Goal: Task Accomplishment & Management: Complete application form

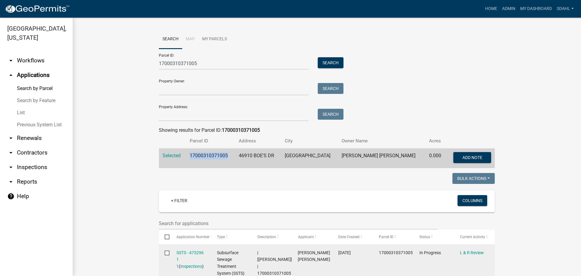
scroll to position [91, 0]
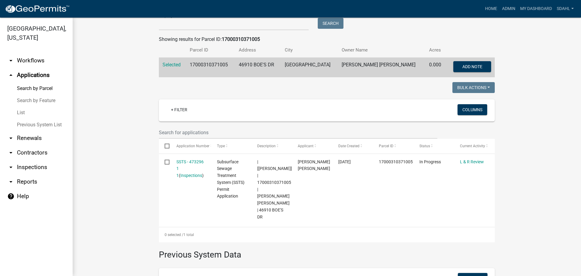
click at [122, 129] on wm-workflow-application-search-view "Search Map My Parcels Parcel ID: 17000310371005 Search Property Owner: Search P…" at bounding box center [327, 146] width 484 height 414
click at [516, 159] on wm-workflow-application-search-view "Search Map My Parcels Parcel ID: 17000310371005 Search Property Owner: Search P…" at bounding box center [327, 146] width 484 height 414
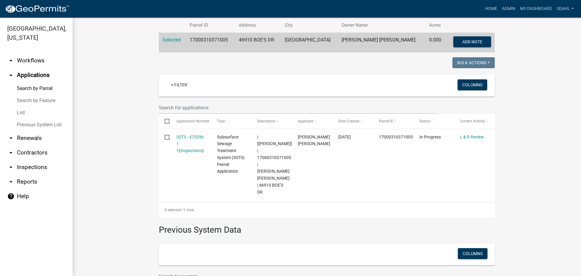
scroll to position [121, 0]
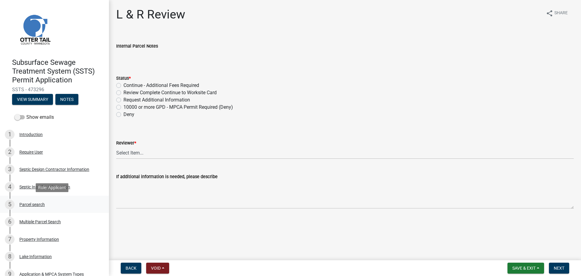
click at [36, 205] on div "Parcel search" at bounding box center [31, 204] width 25 height 4
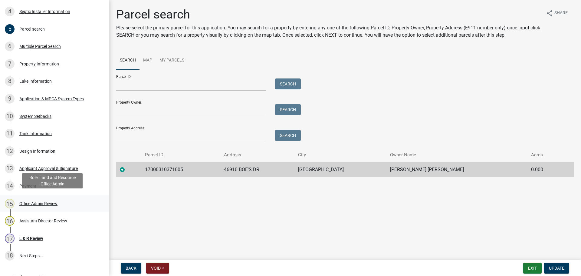
scroll to position [182, 0]
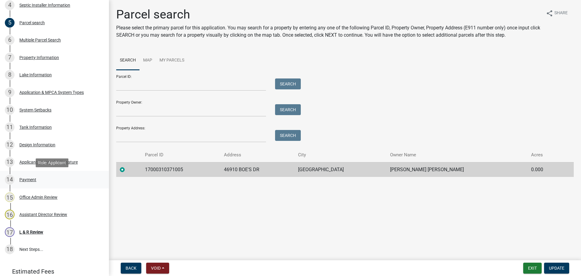
click at [28, 179] on div "Payment" at bounding box center [27, 179] width 17 height 4
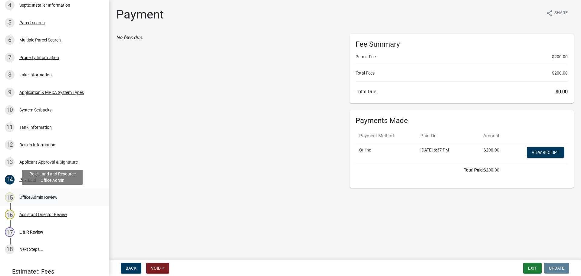
click at [41, 197] on div "Office Admin Review" at bounding box center [38, 197] width 38 height 4
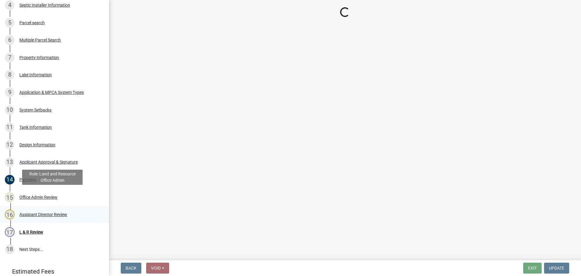
select select "587f38f5-c90e-4c12-9e10-d3e23909bbca"
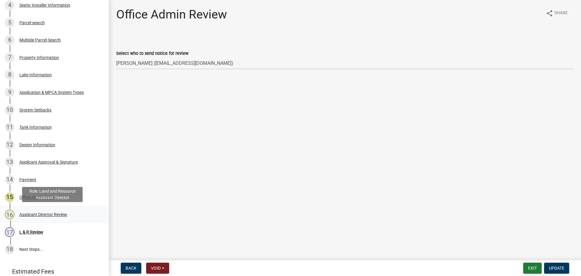
click at [50, 215] on div "Assistant Director Review" at bounding box center [43, 214] width 48 height 4
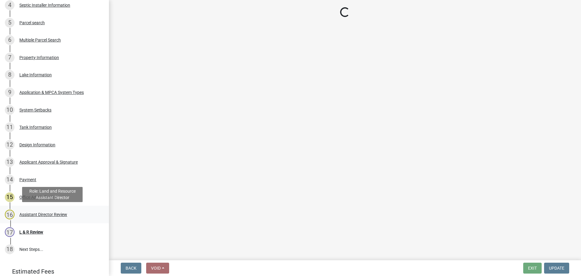
select select "89a5be53-38a7-49db-a5bb-3c2b1b47ac21"
select select "67745ee8-7159-4960-80f9-a638286b467c"
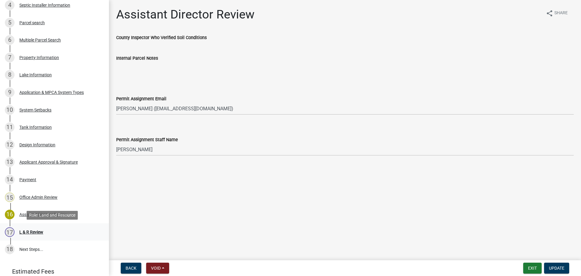
click at [28, 232] on div "L & R Review" at bounding box center [31, 232] width 24 height 4
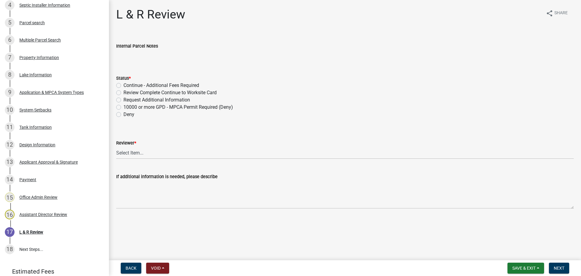
click at [173, 53] on input "Internal Parcel Notes" at bounding box center [344, 56] width 457 height 12
click at [174, 66] on wm-data-entity-input "Internal Parcel Notes" at bounding box center [344, 50] width 457 height 33
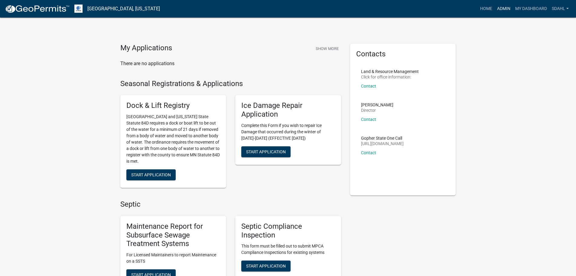
click at [499, 8] on link "Admin" at bounding box center [504, 8] width 18 height 11
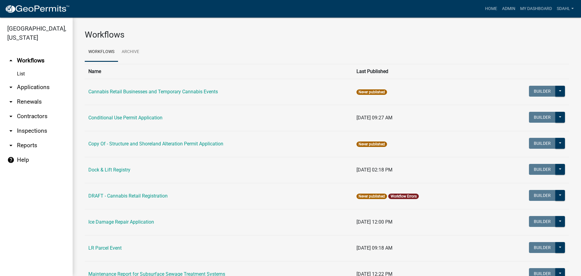
click at [38, 84] on link "arrow_drop_down Applications" at bounding box center [36, 87] width 73 height 15
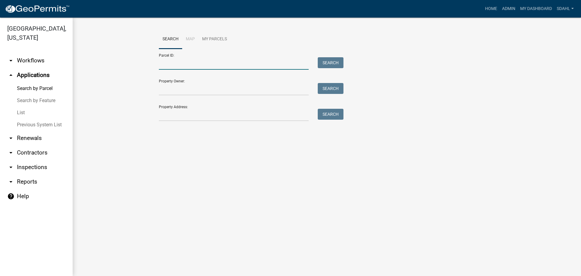
click at [180, 64] on input "Parcel ID:" at bounding box center [234, 63] width 150 height 12
click at [46, 63] on link "arrow_drop_down Workflows" at bounding box center [36, 60] width 73 height 15
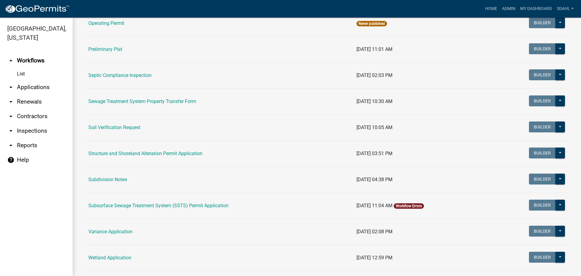
scroll to position [333, 0]
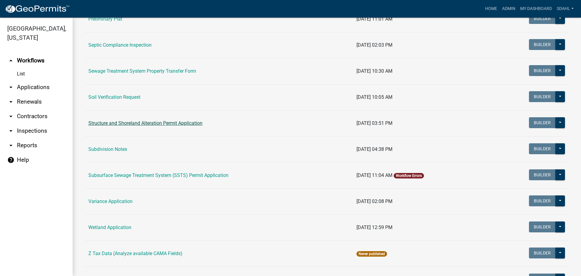
click at [190, 123] on link "Structure and Shoreland Alteration Permit Application" at bounding box center [145, 123] width 114 height 6
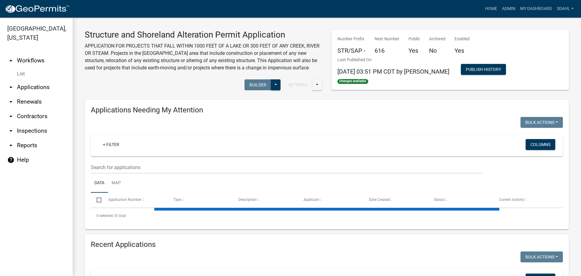
select select "1: 25"
select select "3: 100"
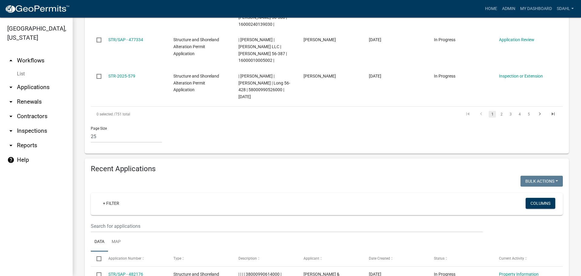
scroll to position [1089, 0]
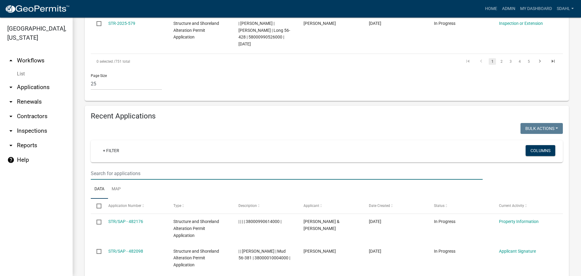
click at [150, 167] on input "text" at bounding box center [287, 173] width 392 height 12
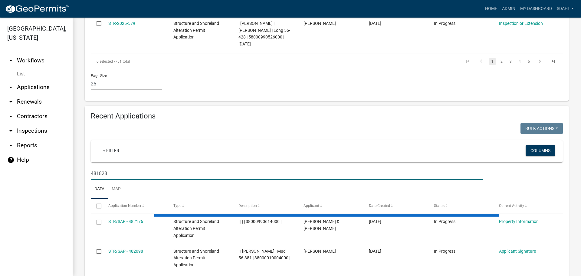
scroll to position [1044, 0]
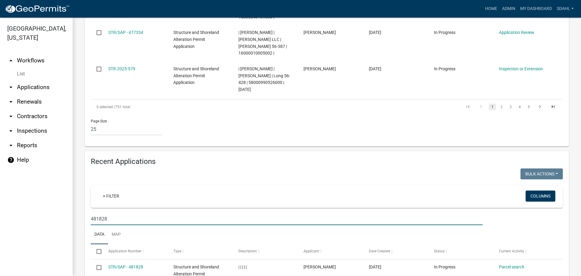
drag, startPoint x: 121, startPoint y: 171, endPoint x: 78, endPoint y: 174, distance: 43.4
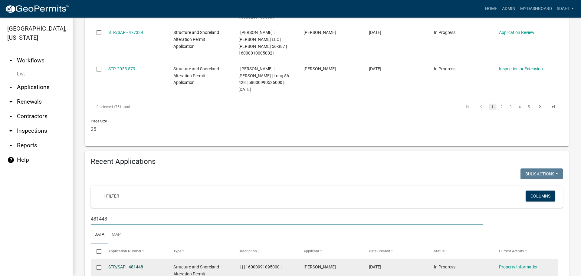
type input "481448"
click at [129, 264] on link "STR/SAP - 481448" at bounding box center [125, 266] width 35 height 5
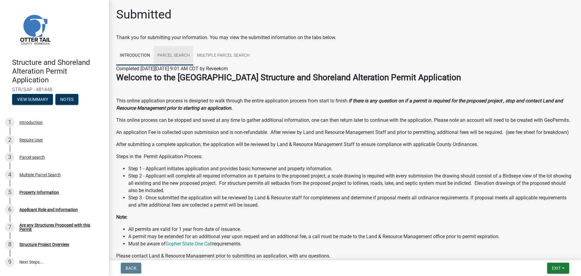
click at [167, 53] on link "Parcel search" at bounding box center [174, 55] width 40 height 19
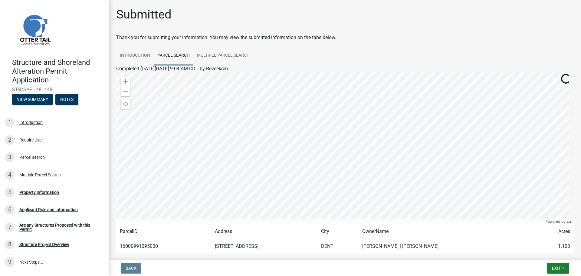
click at [140, 245] on td "16000991095000" at bounding box center [163, 246] width 95 height 15
copy td "16000991095000"
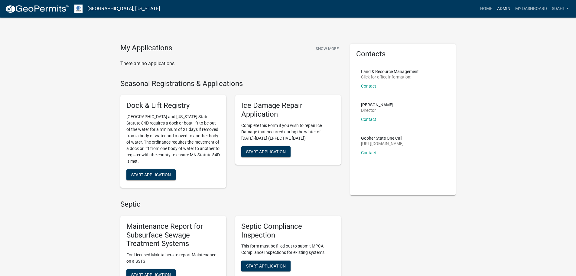
click at [501, 8] on link "Admin" at bounding box center [504, 8] width 18 height 11
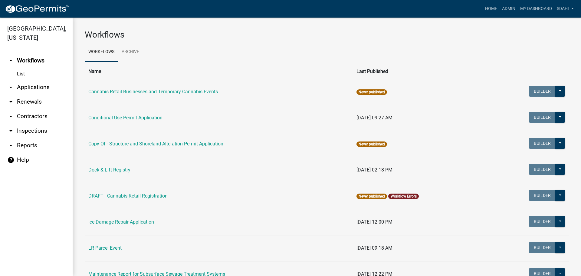
click at [31, 87] on link "arrow_drop_down Applications" at bounding box center [36, 87] width 73 height 15
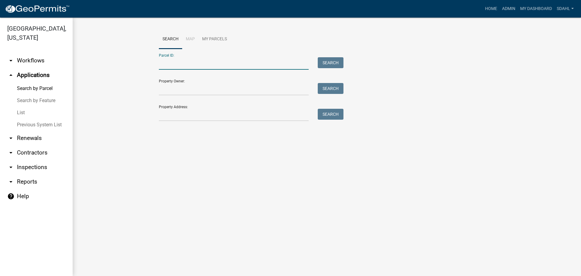
click at [226, 65] on input "Parcel ID:" at bounding box center [234, 63] width 150 height 12
paste input "16000991095000"
type input "16000991095000"
click at [329, 59] on button "Search" at bounding box center [331, 62] width 26 height 11
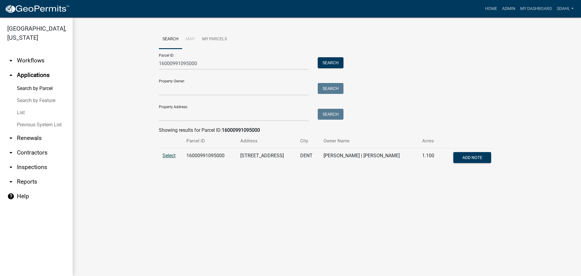
click at [166, 155] on span "Select" at bounding box center [168, 155] width 13 height 6
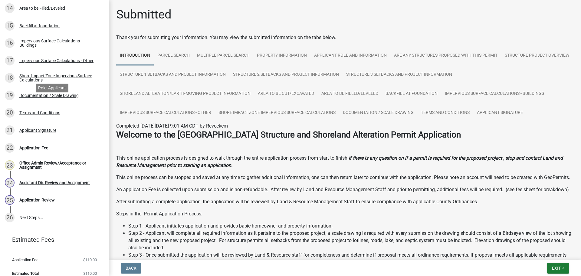
scroll to position [347, 0]
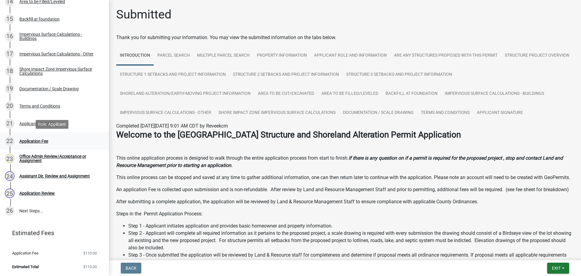
click at [38, 142] on div "Application Fee" at bounding box center [33, 141] width 29 height 4
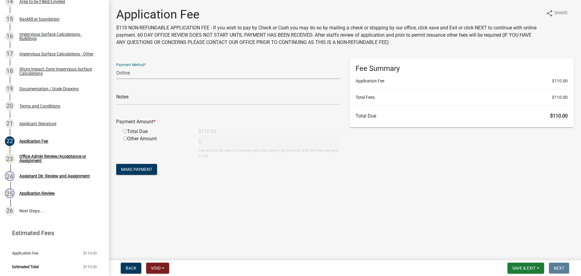
click at [140, 73] on select "Credit Card POS Check Cash Online" at bounding box center [228, 73] width 224 height 12
select select "1: 0"
click at [116, 67] on select "Credit Card POS Check Cash Online" at bounding box center [228, 73] width 224 height 12
click at [142, 99] on input "text" at bounding box center [228, 98] width 224 height 12
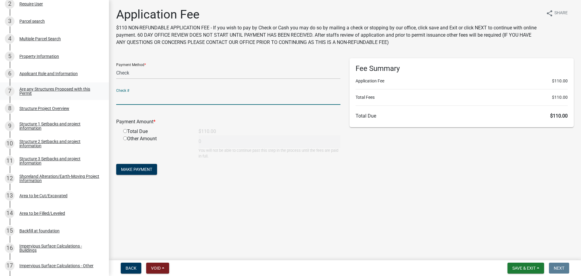
scroll to position [136, 0]
type input "9725 Receipt No 2025-021"
click at [148, 133] on div "Total Due" at bounding box center [156, 131] width 75 height 7
click at [125, 133] on div "Total Due" at bounding box center [156, 131] width 75 height 7
click at [125, 132] on input "radio" at bounding box center [125, 131] width 4 height 4
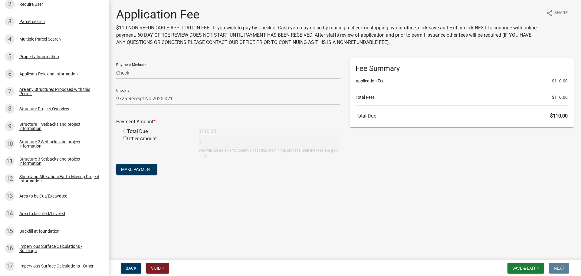
radio input "true"
type input "110"
click at [135, 169] on span "Make Payment" at bounding box center [136, 169] width 31 height 5
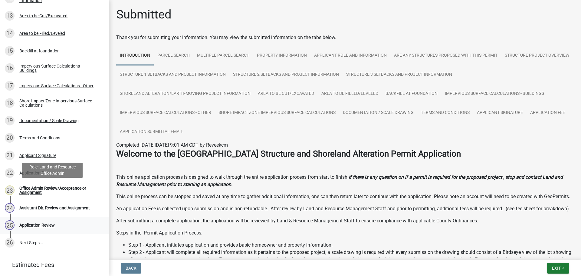
scroll to position [359, 0]
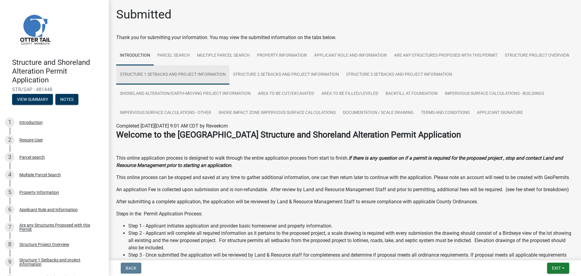
click at [208, 76] on link "Structure 1 Setbacks and project information" at bounding box center [172, 74] width 113 height 19
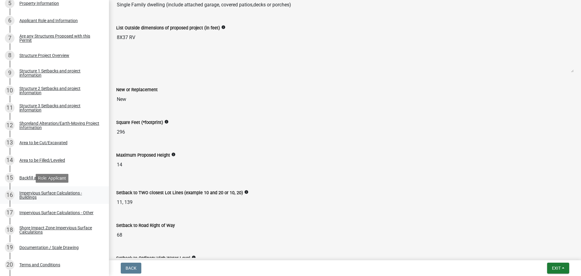
scroll to position [242, 0]
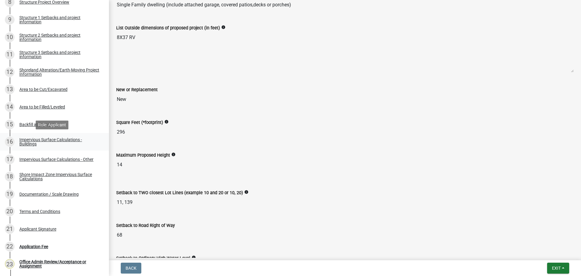
click at [34, 139] on div "Impervious Surface Calculations - Buildings" at bounding box center [59, 141] width 80 height 8
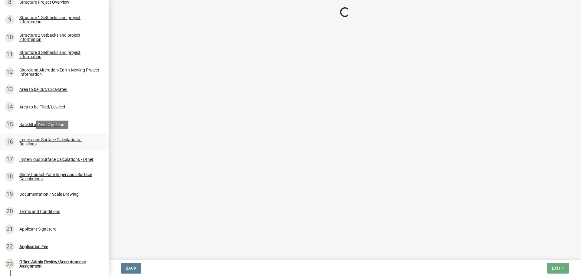
scroll to position [0, 0]
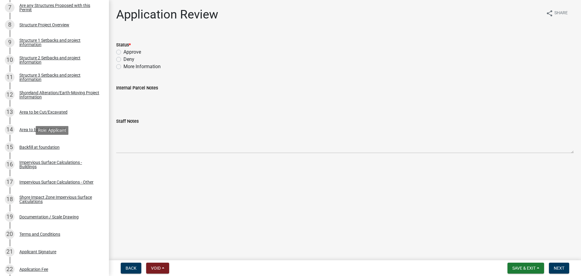
scroll to position [242, 0]
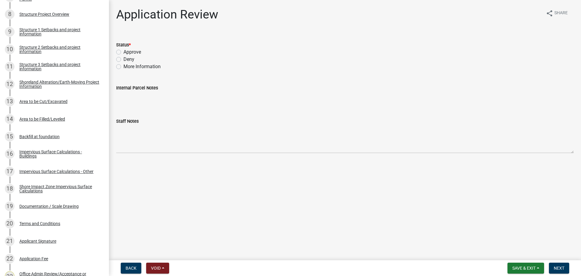
click at [133, 51] on label "Approve" at bounding box center [132, 51] width 18 height 7
click at [127, 51] on input "Approve" at bounding box center [125, 50] width 4 height 4
radio input "true"
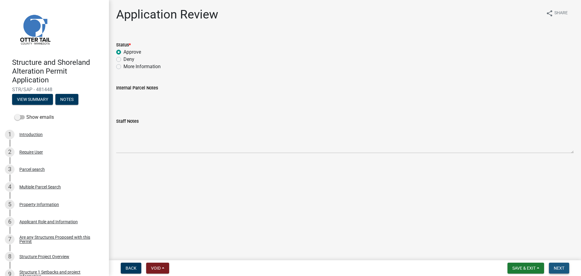
click at [559, 265] on span "Next" at bounding box center [559, 267] width 11 height 5
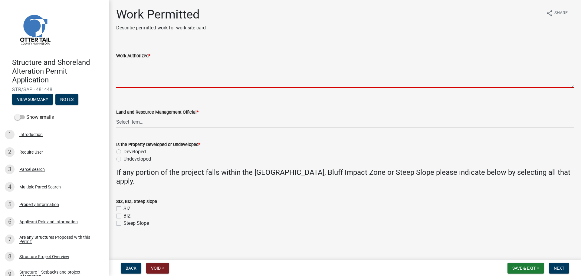
click at [134, 61] on textarea "Work Authorized *" at bounding box center [344, 73] width 457 height 28
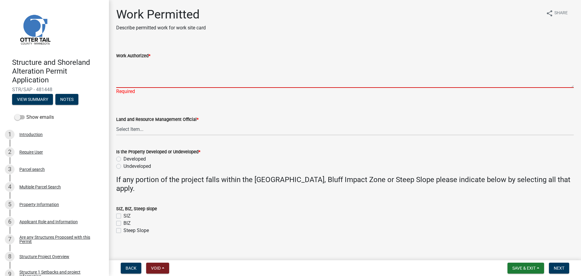
click at [140, 65] on textarea "Work Authorized *" at bounding box center [344, 73] width 457 height 28
paste textarea "Place an 8x37 RV. All setbacks and impervious surface requirements to be met. N…"
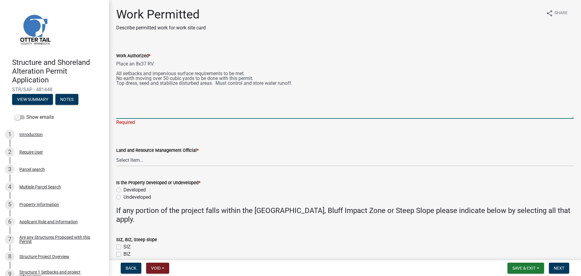
drag, startPoint x: 568, startPoint y: 87, endPoint x: 560, endPoint y: 118, distance: 32.2
click at [560, 118] on textarea "Place an 8x37 RV. All setbacks and impervious surface requirements to be met. N…" at bounding box center [344, 88] width 457 height 59
drag, startPoint x: 138, startPoint y: 64, endPoint x: 169, endPoint y: 72, distance: 31.7
click at [139, 65] on textarea "Place an 8x37 RV. All setbacks and impervious surface requirements to be met. N…" at bounding box center [344, 89] width 457 height 60
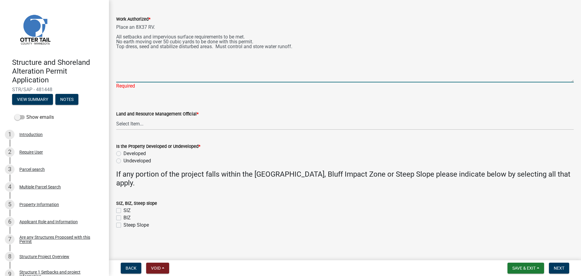
type textarea "Place an 8X37 RV. All setbacks and impervious surface requirements to be met. N…"
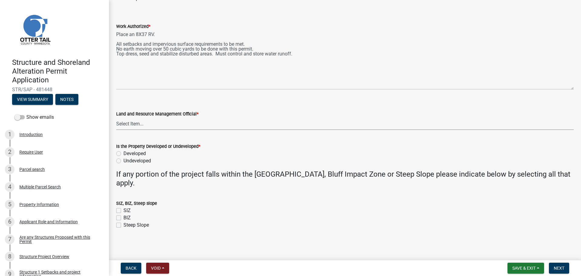
click at [139, 125] on select "Select Item... [PERSON_NAME] [PERSON_NAME] [PERSON_NAME] [PERSON_NAME] [PERSON_…" at bounding box center [344, 123] width 457 height 12
click at [116, 117] on select "Select Item... [PERSON_NAME] [PERSON_NAME] [PERSON_NAME] [PERSON_NAME] [PERSON_…" at bounding box center [344, 123] width 457 height 12
select select "67745ee8-7159-4960-80f9-a638286b467c"
click at [123, 153] on label "Developed" at bounding box center [134, 153] width 22 height 7
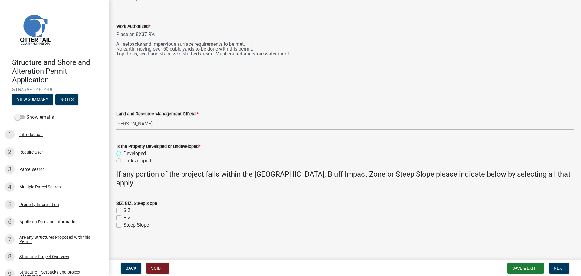
click at [123, 153] on input "Developed" at bounding box center [125, 152] width 4 height 4
radio input "true"
click at [563, 267] on span "Next" at bounding box center [559, 267] width 11 height 5
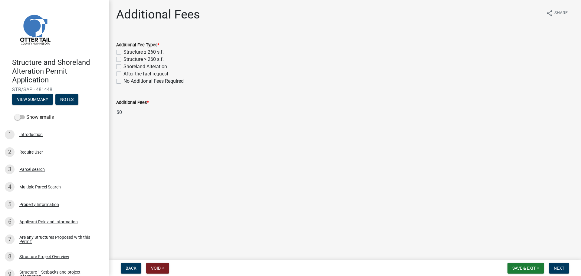
click at [144, 59] on label "Structure > 260 s.f." at bounding box center [143, 59] width 40 height 7
click at [127, 59] on input "Structure > 260 s.f." at bounding box center [125, 58] width 4 height 4
checkbox input "true"
checkbox input "false"
checkbox input "true"
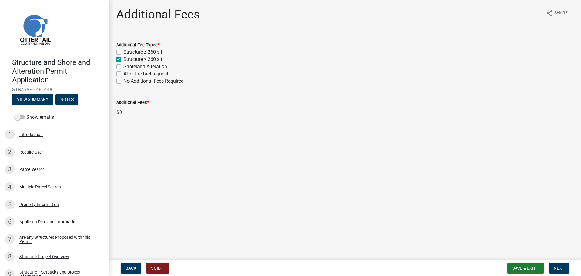
checkbox input "false"
click at [559, 267] on span "Next" at bounding box center [559, 267] width 11 height 5
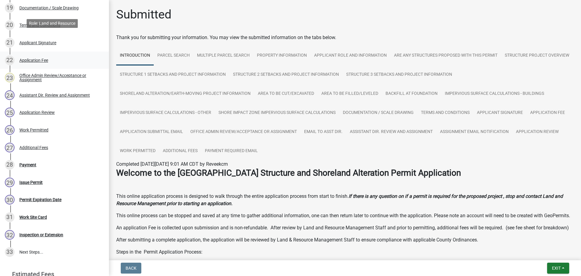
scroll to position [495, 0]
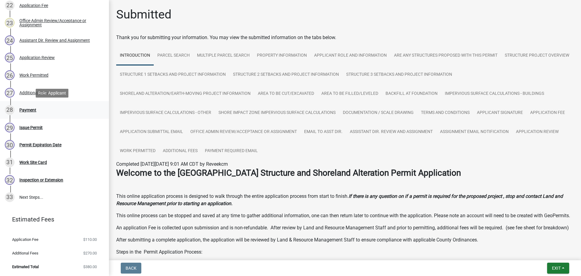
click at [29, 110] on div "Payment" at bounding box center [27, 110] width 17 height 4
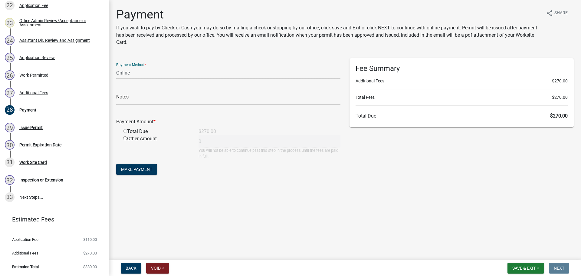
click at [172, 73] on select "Credit Card POS Check Cash Online" at bounding box center [228, 73] width 224 height 12
select select "1: 0"
click at [116, 67] on select "Credit Card POS Check Cash Online" at bounding box center [228, 73] width 224 height 12
click at [165, 96] on input "text" at bounding box center [228, 98] width 224 height 12
type input "9725 Receipt No 2025-021"
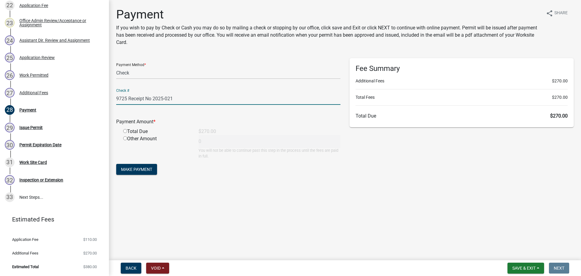
click at [143, 133] on div "Total Due" at bounding box center [156, 131] width 75 height 7
click at [126, 132] on input "radio" at bounding box center [125, 131] width 4 height 4
radio input "true"
type input "270"
click at [143, 171] on span "Make Payment" at bounding box center [136, 169] width 31 height 5
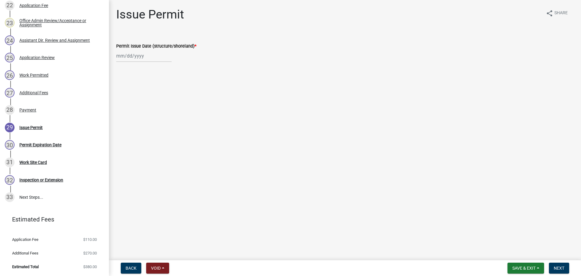
select select "9"
select select "2025"
click at [131, 54] on div "[PERSON_NAME] Feb Mar Apr [PERSON_NAME][DATE] Oct Nov [DATE] 1526 1527 1528 152…" at bounding box center [143, 56] width 55 height 12
click at [120, 118] on div "22" at bounding box center [122, 117] width 10 height 10
type input "[DATE]"
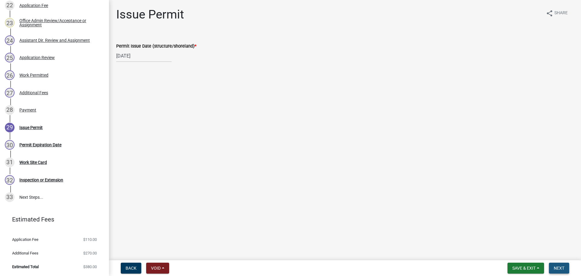
click at [555, 267] on span "Next" at bounding box center [559, 267] width 11 height 5
click at [557, 266] on span "Next" at bounding box center [559, 267] width 11 height 5
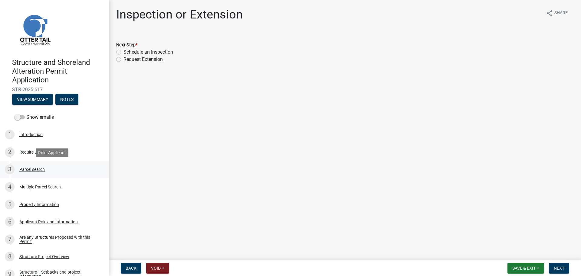
scroll to position [30, 0]
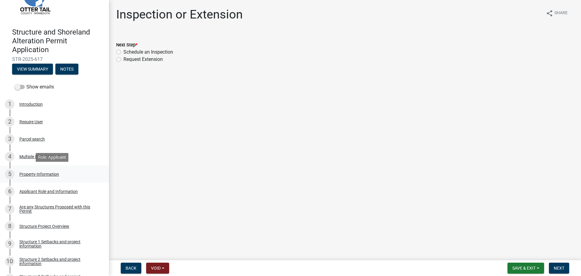
click at [34, 173] on div "Property Information" at bounding box center [39, 174] width 40 height 4
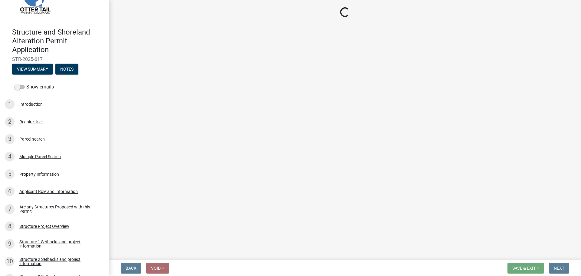
select select "0eb70aa2-2559-40a0-84d5-16e1f713a3e0"
select select "bc95ce3f-9706-43bd-97a5-80c1e912429f"
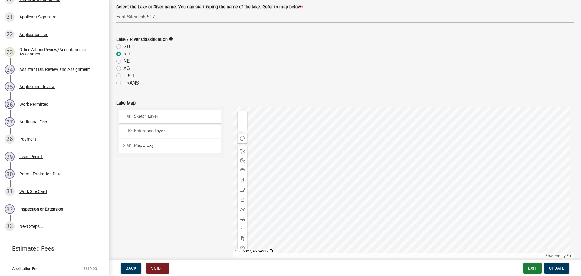
scroll to position [495, 0]
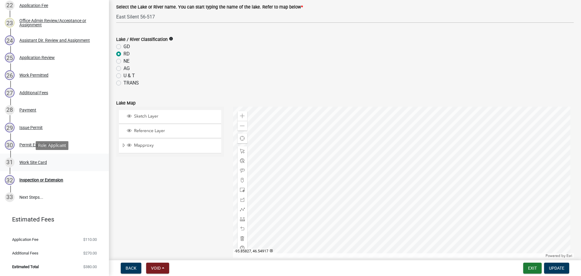
click at [35, 160] on div "Work Site Card" at bounding box center [33, 162] width 28 height 4
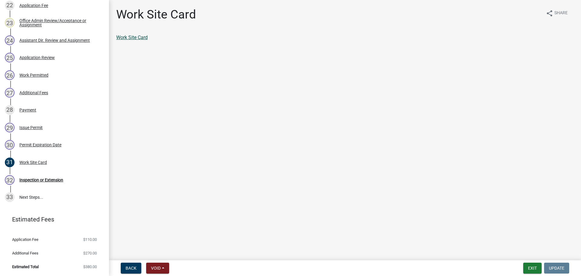
click at [129, 37] on link "Work Site Card" at bounding box center [131, 37] width 31 height 6
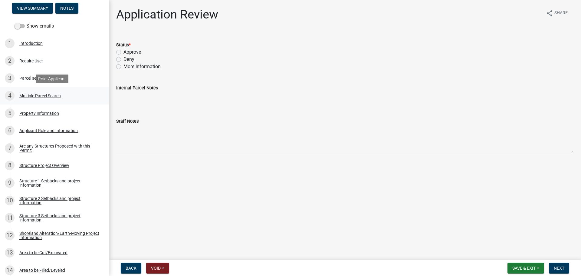
scroll to position [121, 0]
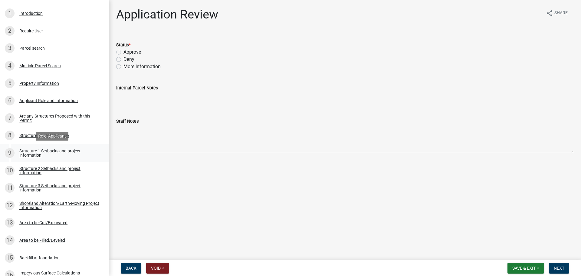
click at [47, 152] on div "Structure 1 Setbacks and project information" at bounding box center [59, 153] width 80 height 8
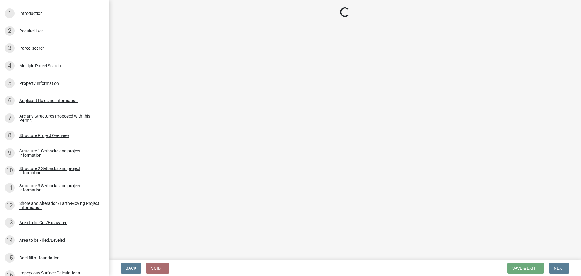
select select "c185e313-3403-4239-bd61-bb563c58a77a"
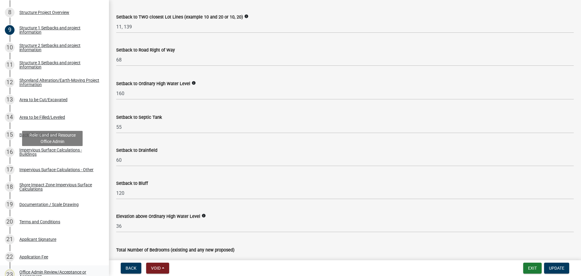
scroll to position [359, 0]
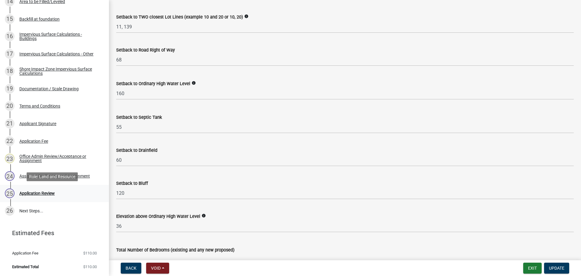
click at [42, 194] on div "Application Review" at bounding box center [36, 193] width 35 height 4
